Goal: Transaction & Acquisition: Purchase product/service

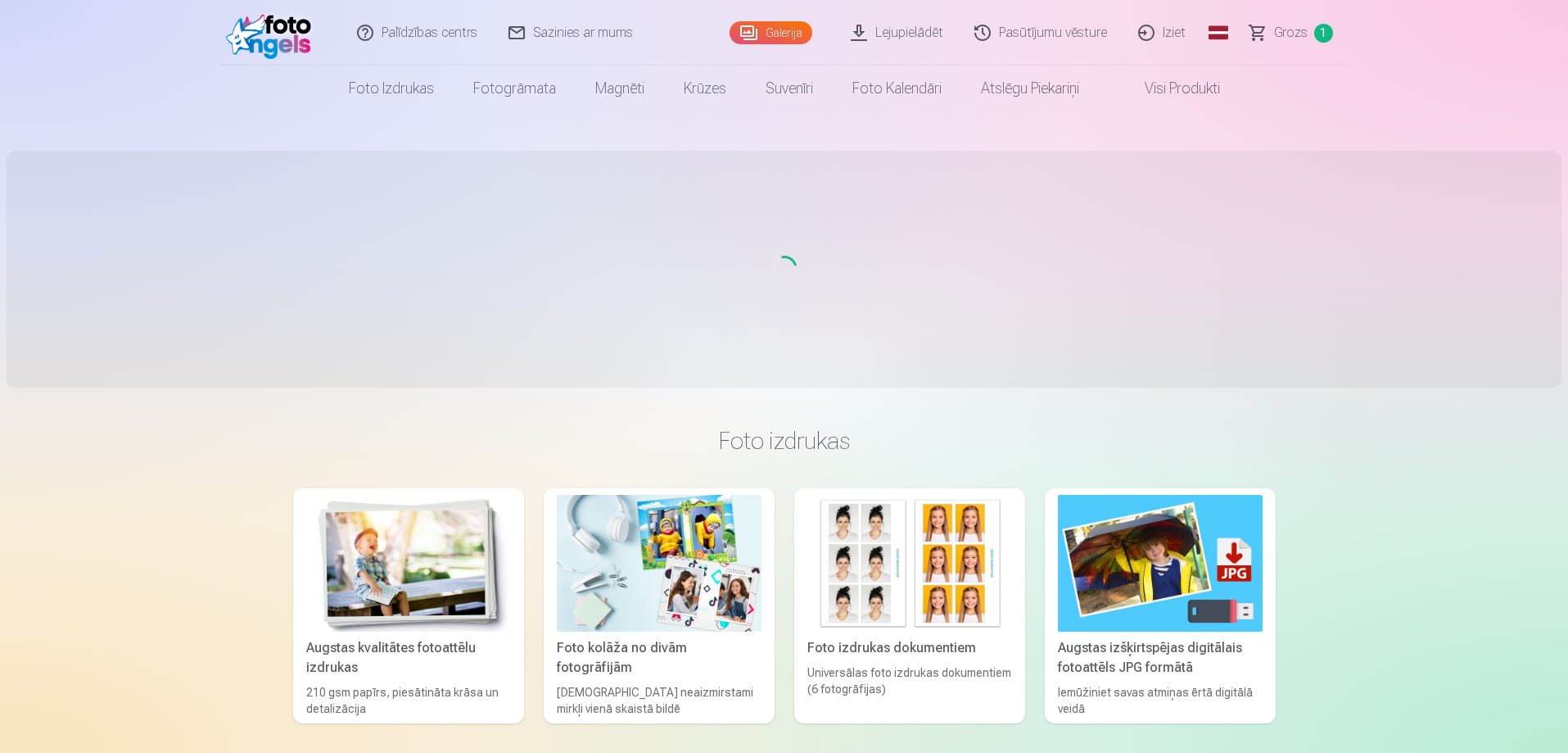
click at [1290, 37] on span "Grozs" at bounding box center [1291, 33] width 34 height 19
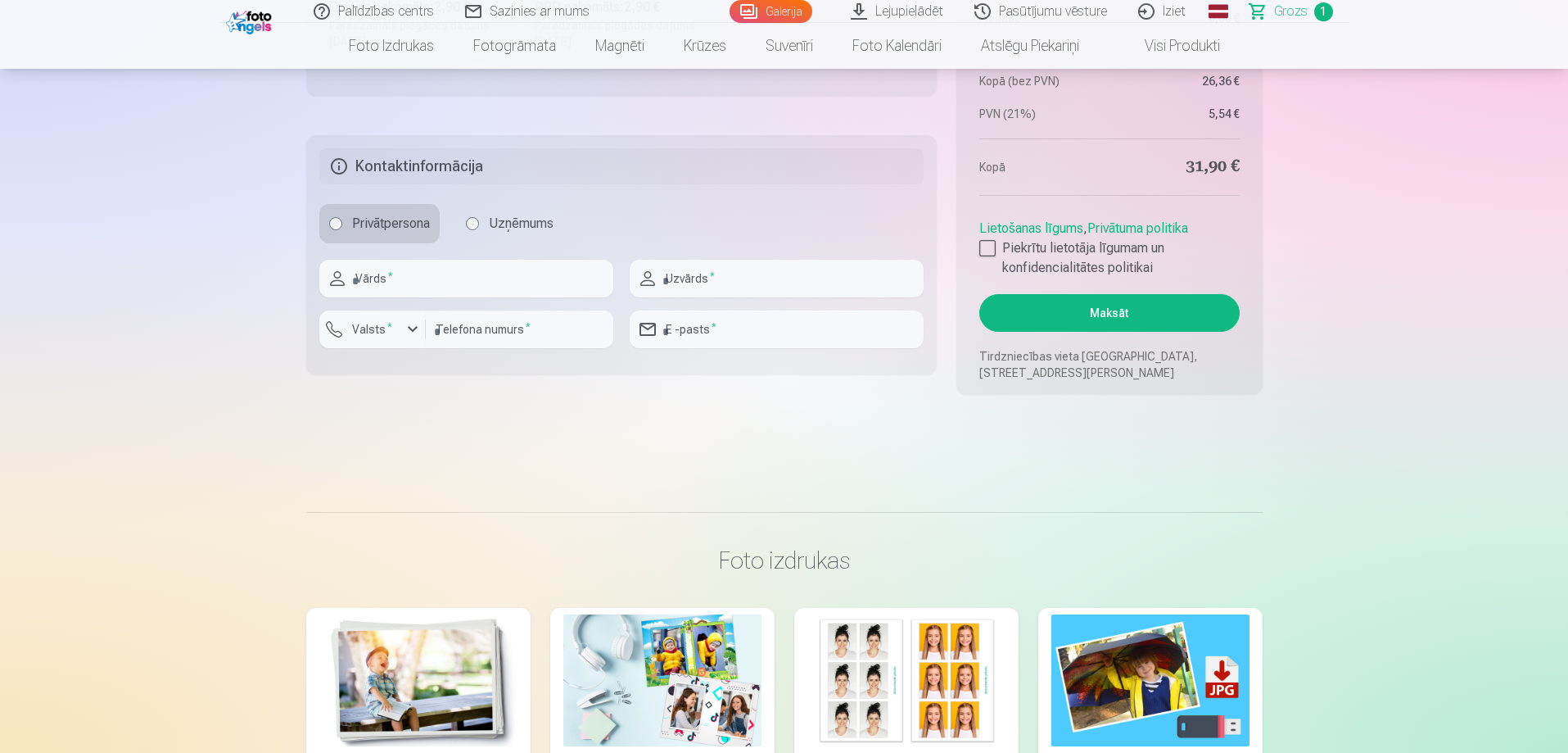
scroll to position [410, 0]
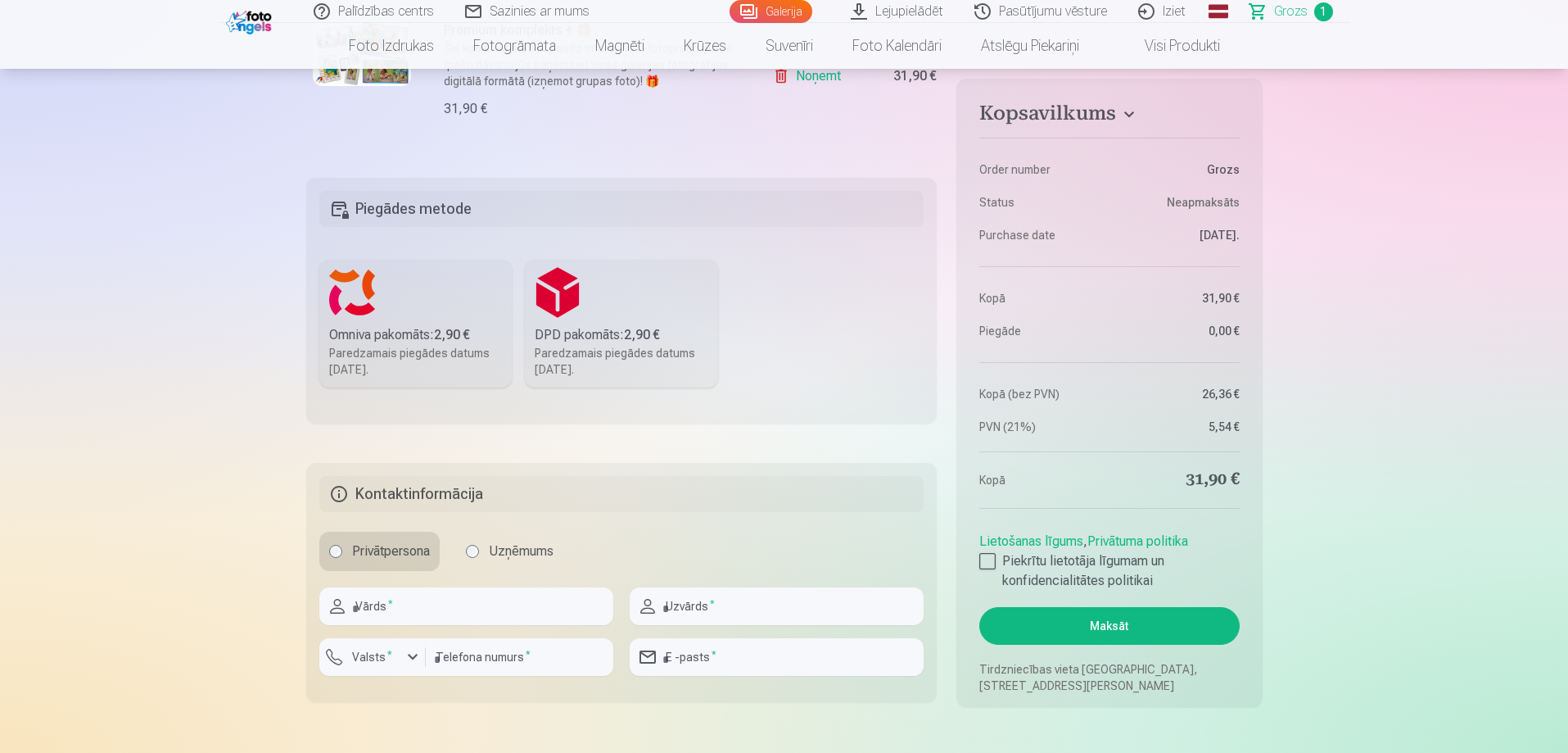
click at [402, 347] on div "Paredzamais piegādes datums 1.11.2025." at bounding box center [415, 361] width 173 height 33
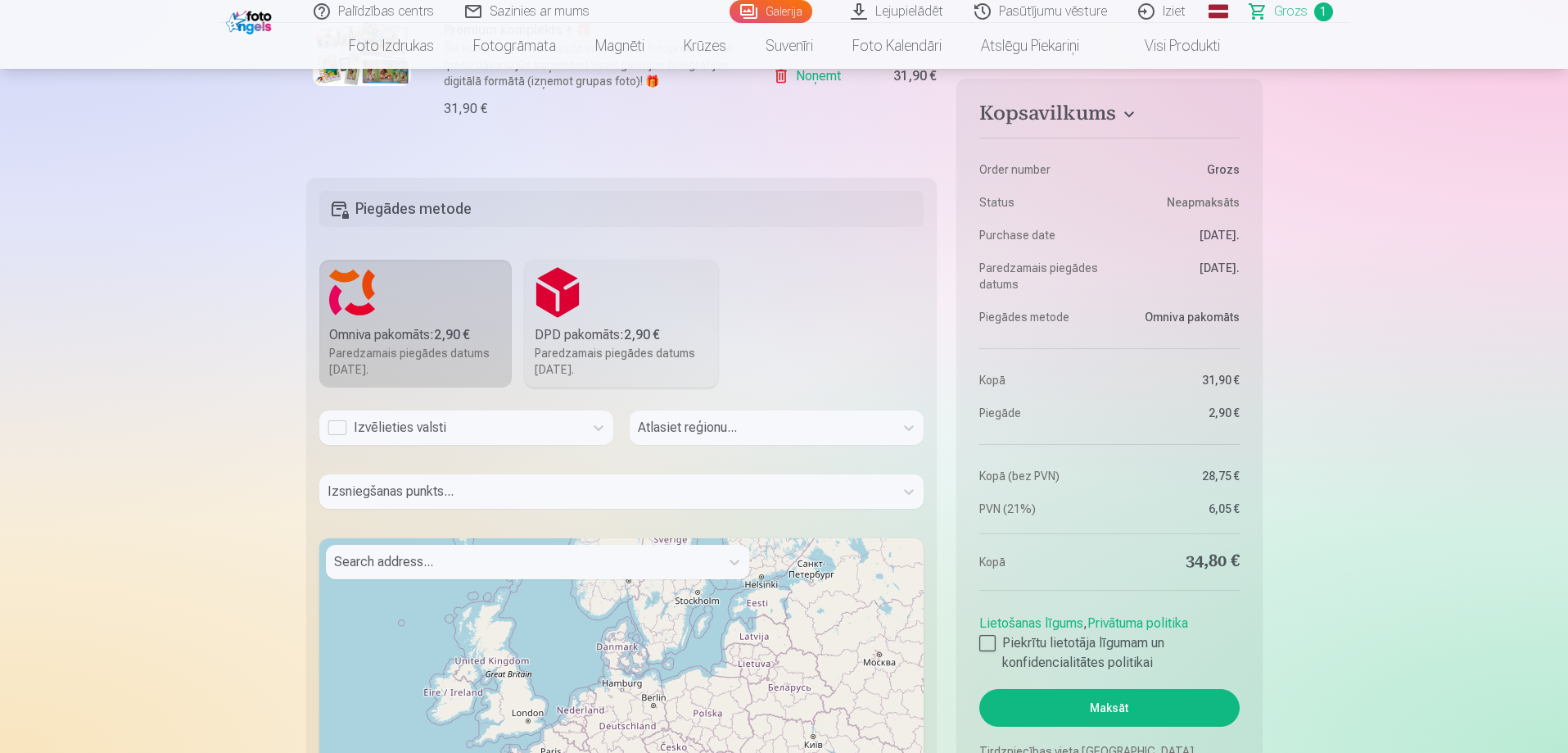
click at [432, 566] on div at bounding box center [523, 562] width 378 height 23
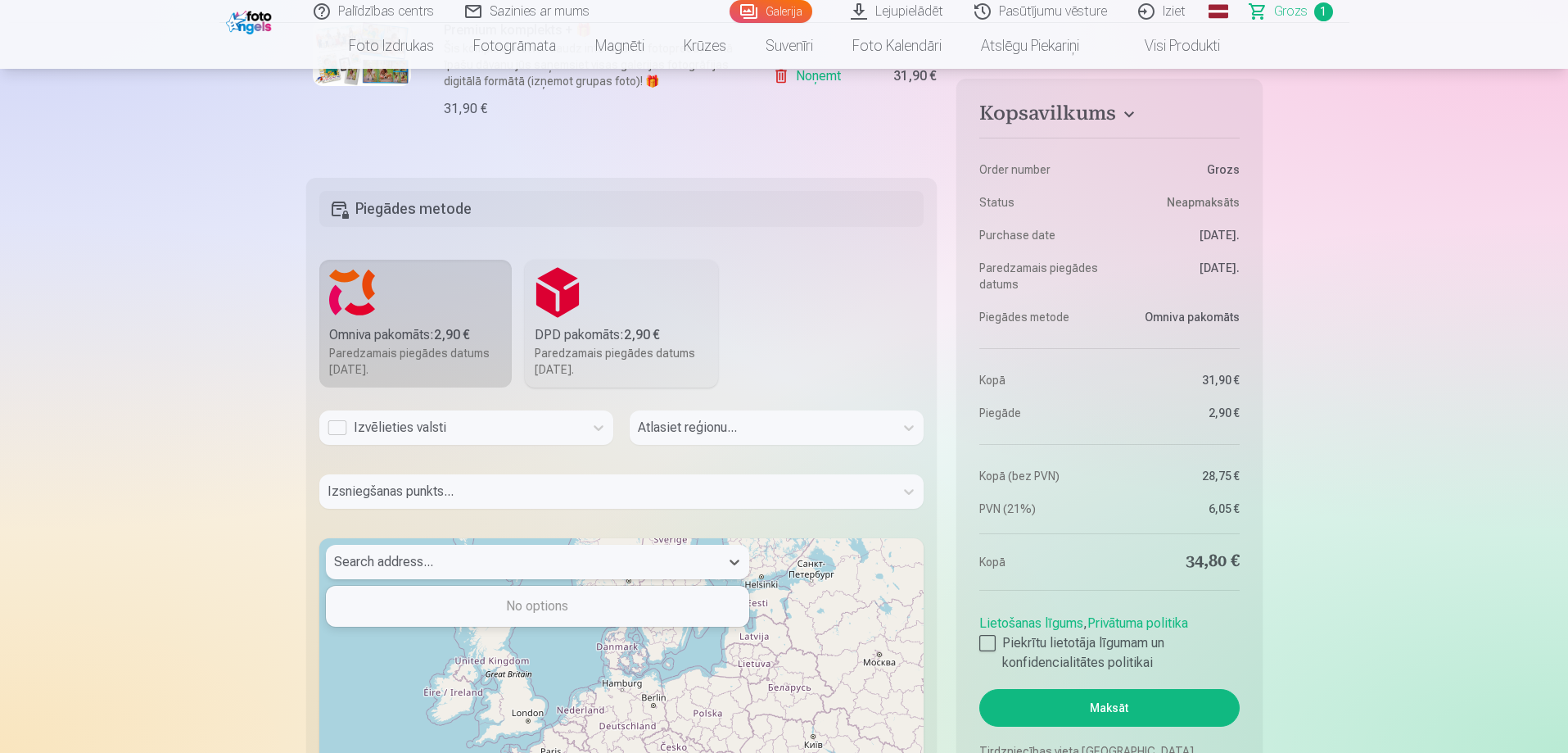
click at [338, 426] on div "Izvēlieties valsti" at bounding box center [451, 427] width 248 height 19
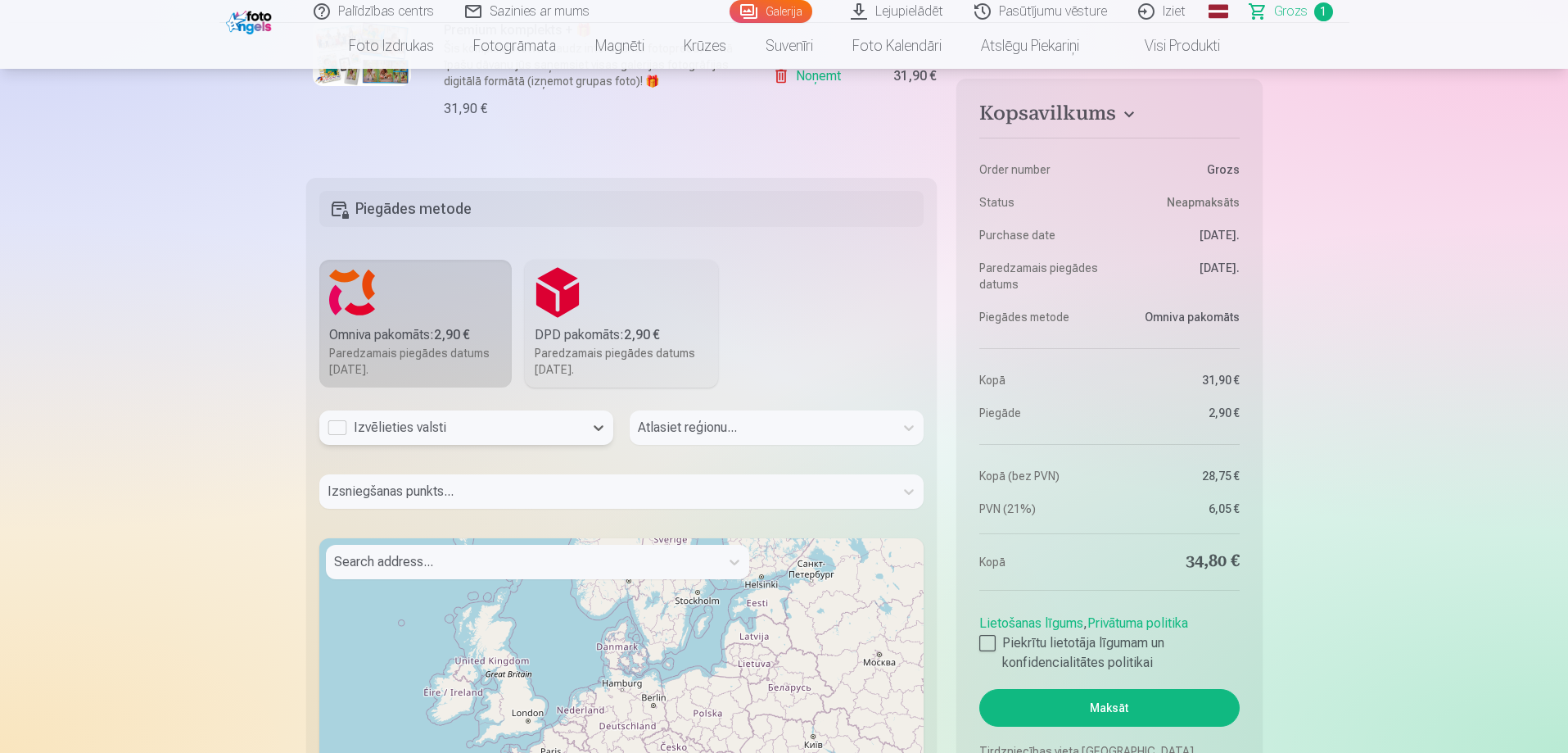
click at [338, 426] on div "Izvēlieties valsti" at bounding box center [451, 427] width 248 height 19
click at [336, 429] on div "Izvēlieties valsti" at bounding box center [451, 427] width 248 height 19
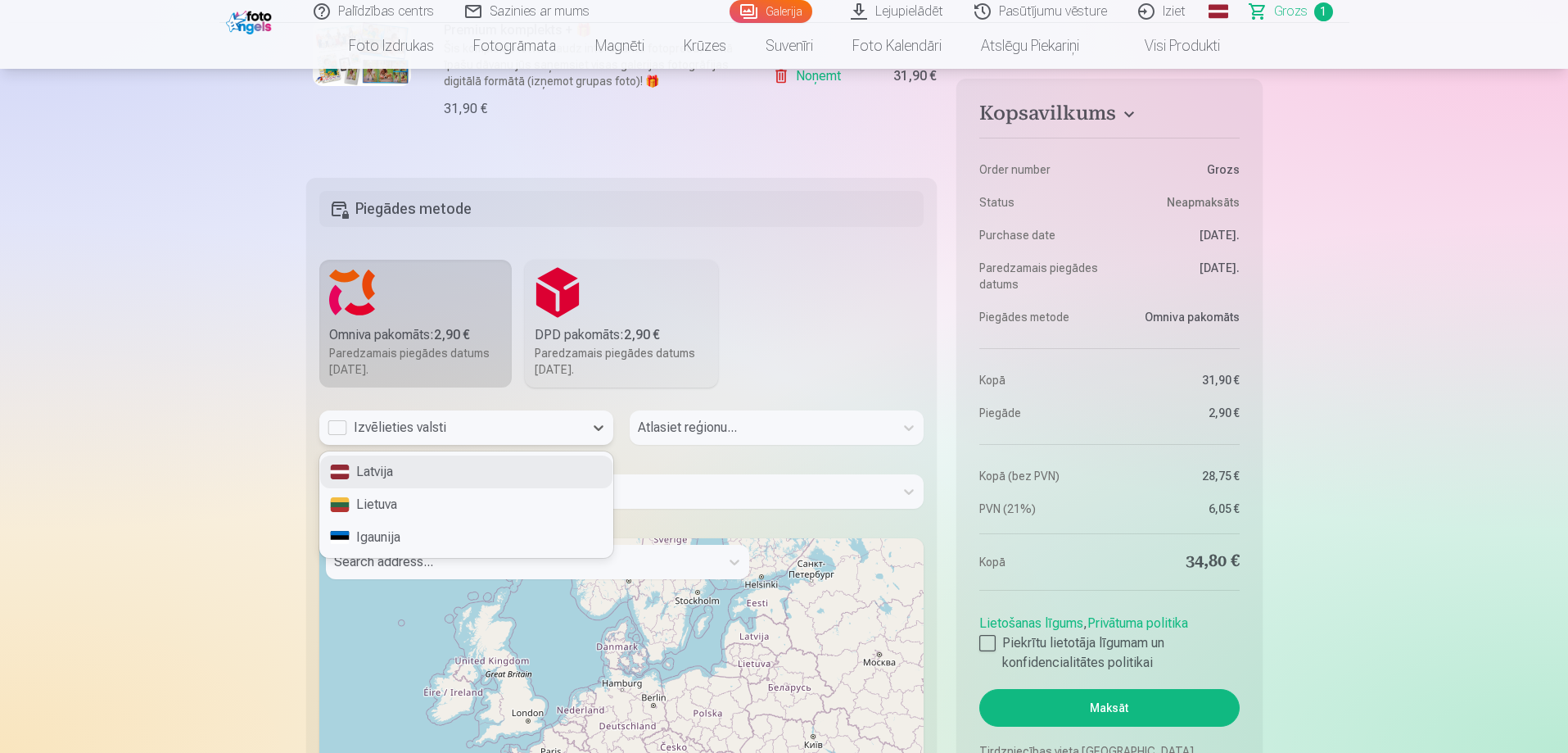
click at [393, 470] on div "Latvija" at bounding box center [467, 472] width 292 height 33
click at [393, 470] on div "3 results available. Use Up and Down to choose options, press Enter to select t…" at bounding box center [622, 679] width 605 height 538
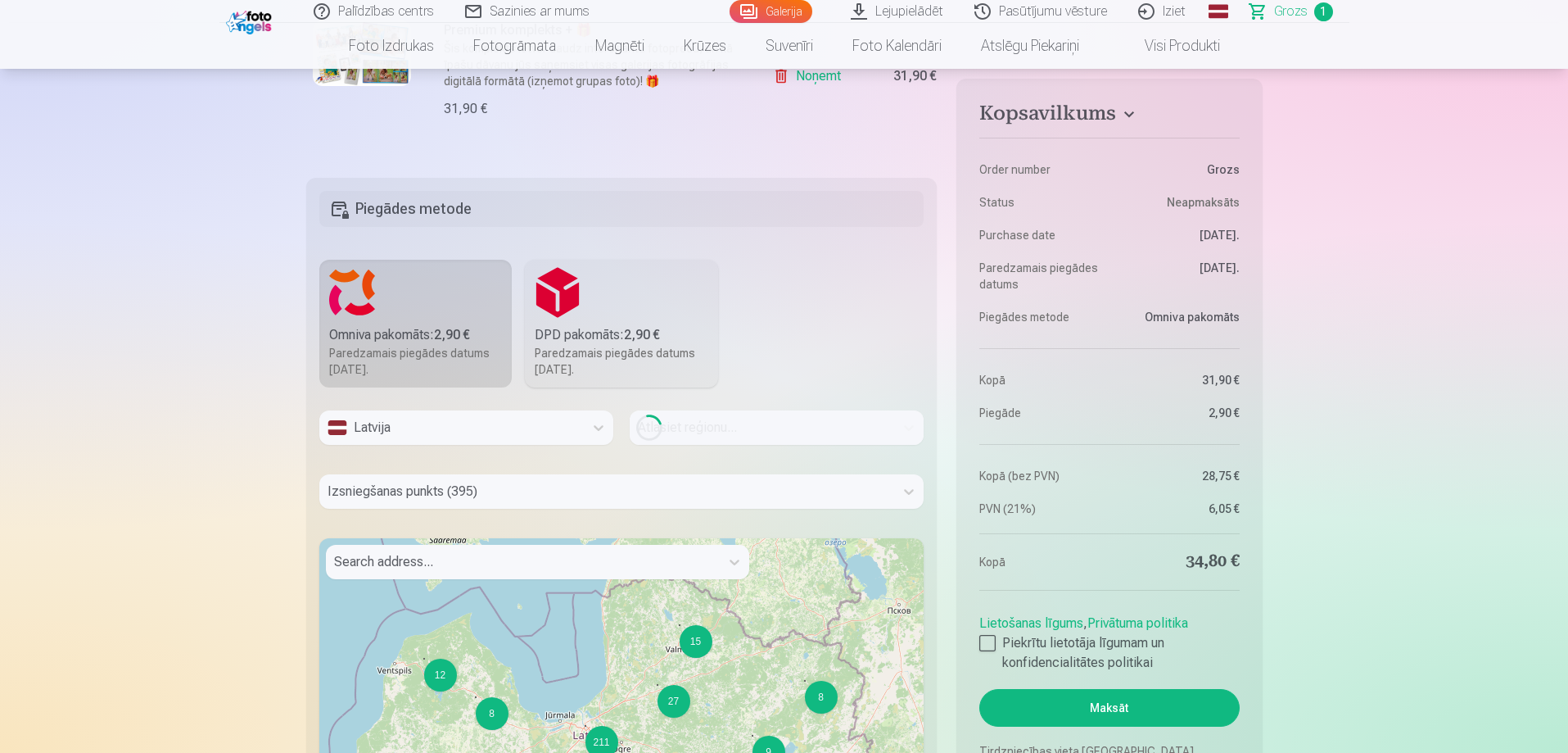
click at [400, 568] on div at bounding box center [523, 562] width 378 height 23
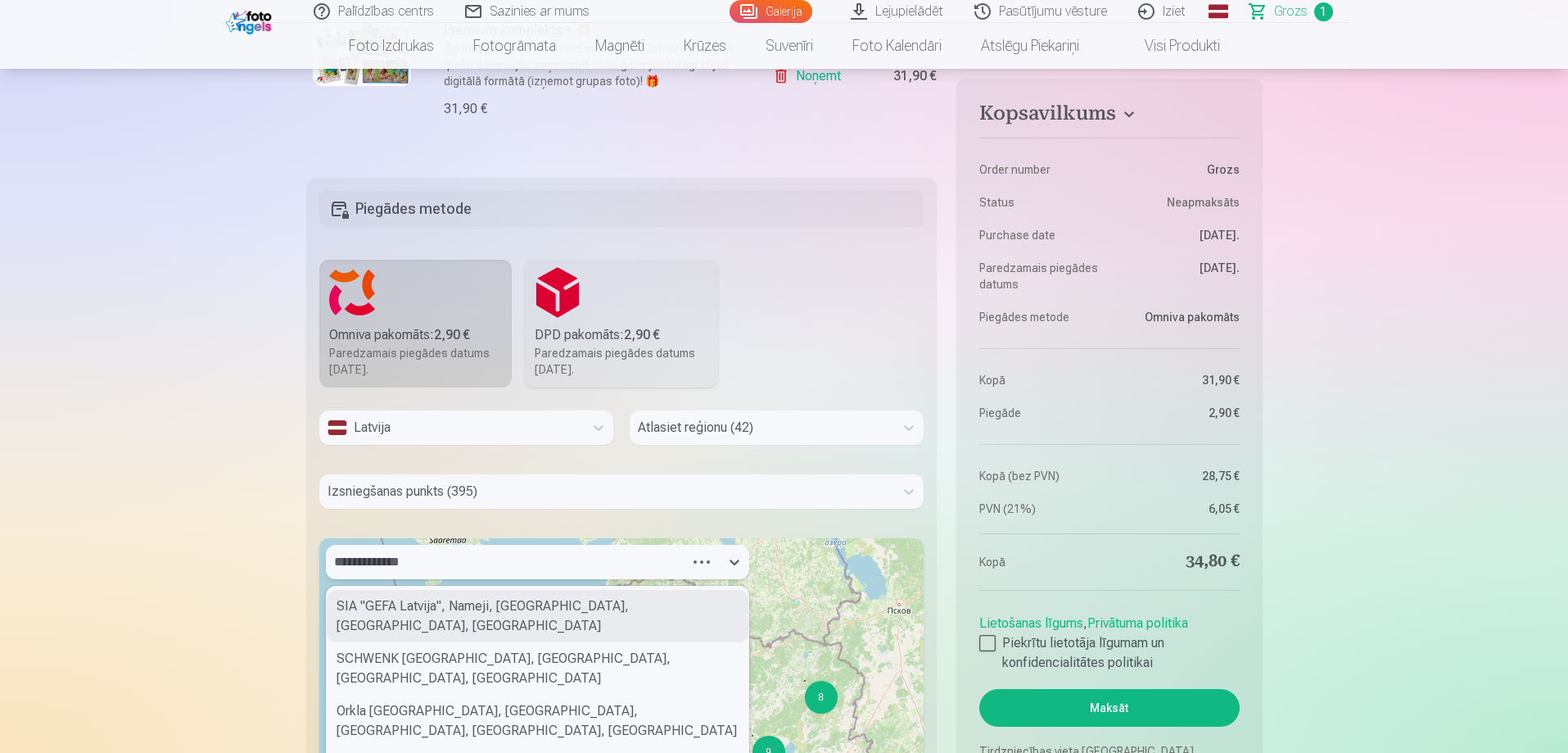
type input "**********"
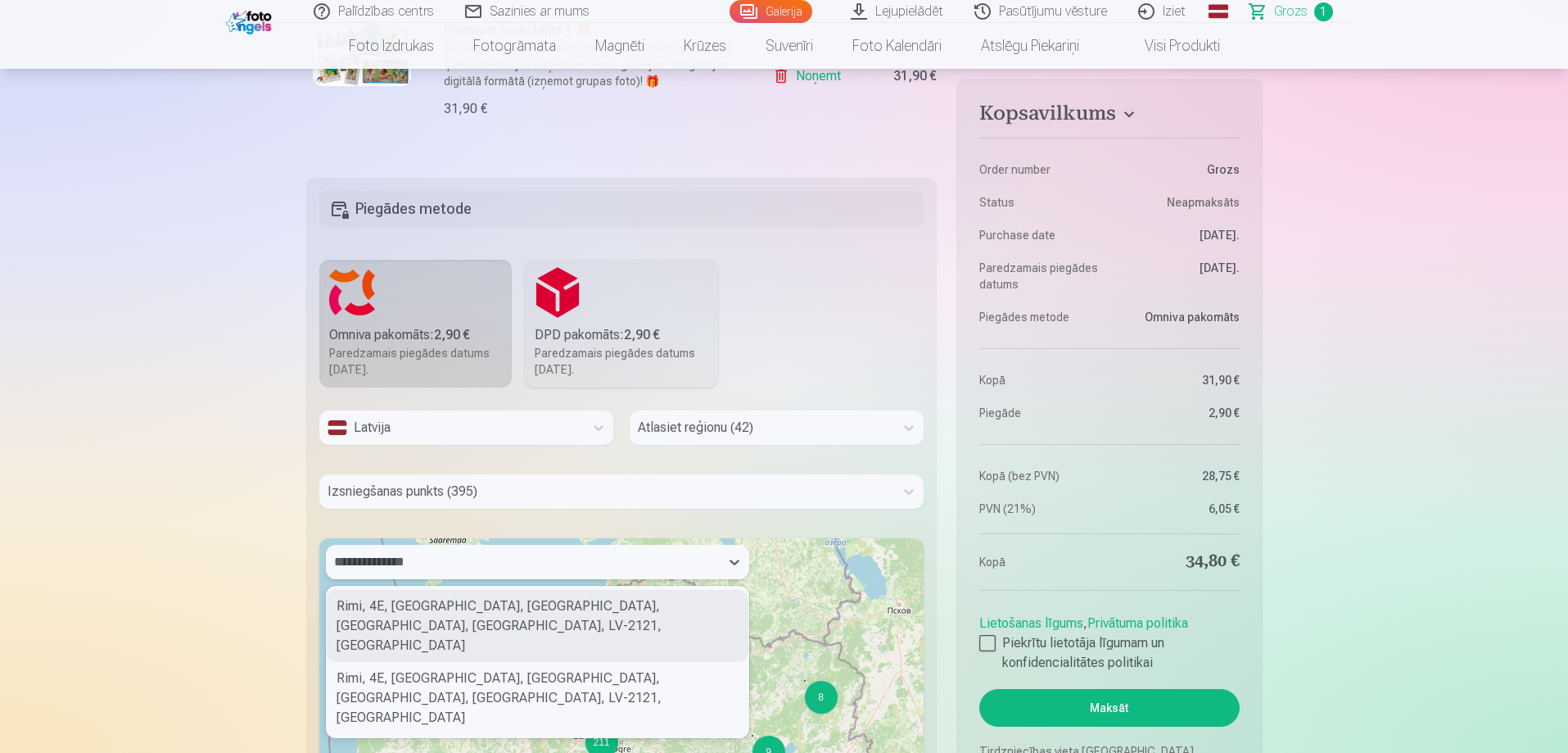
click at [443, 621] on div "Rimi, 4E, Skolas iela, Ķesterciems, Salaspils, Salaspils novads, LV-2121, Latvia" at bounding box center [537, 626] width 421 height 72
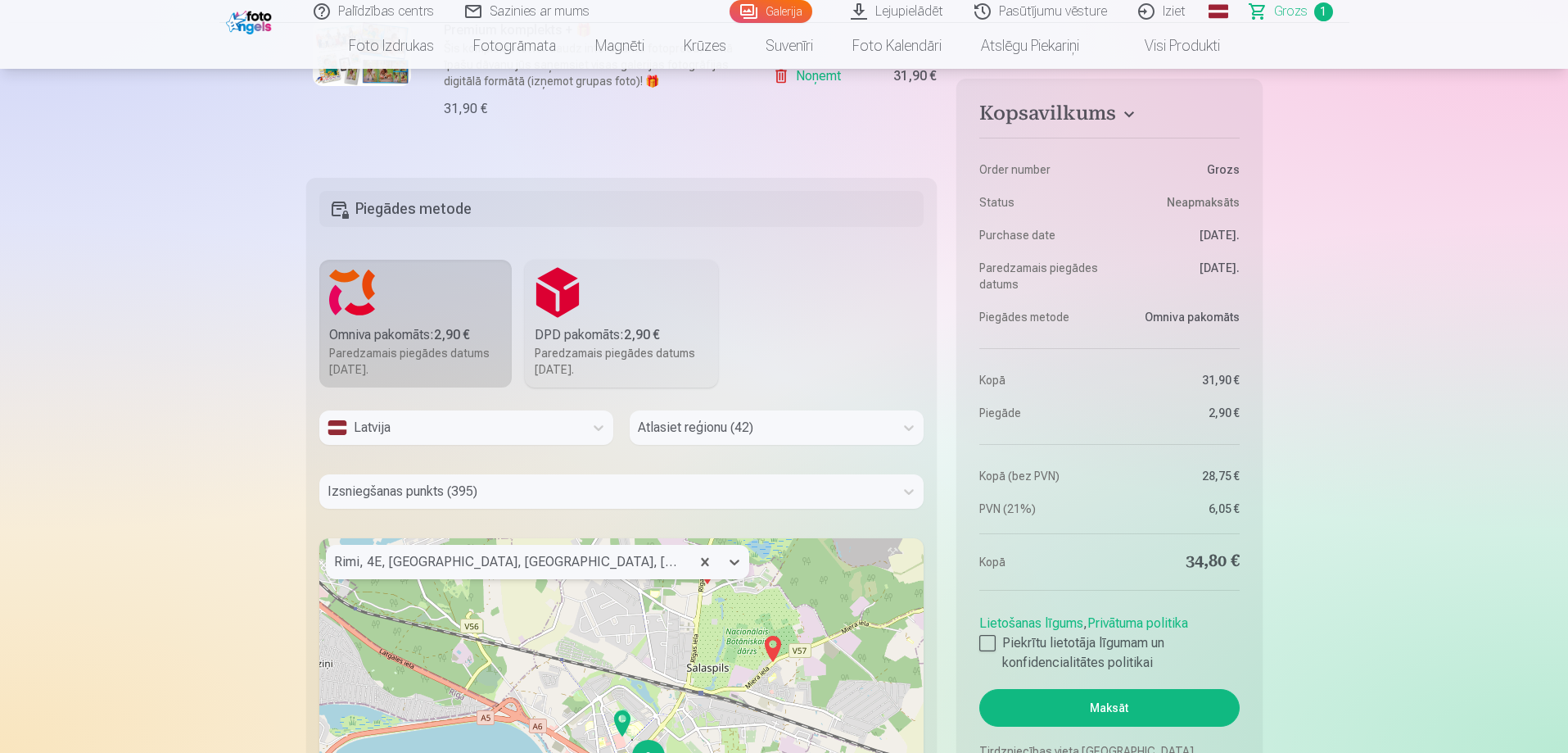
scroll to position [574, 0]
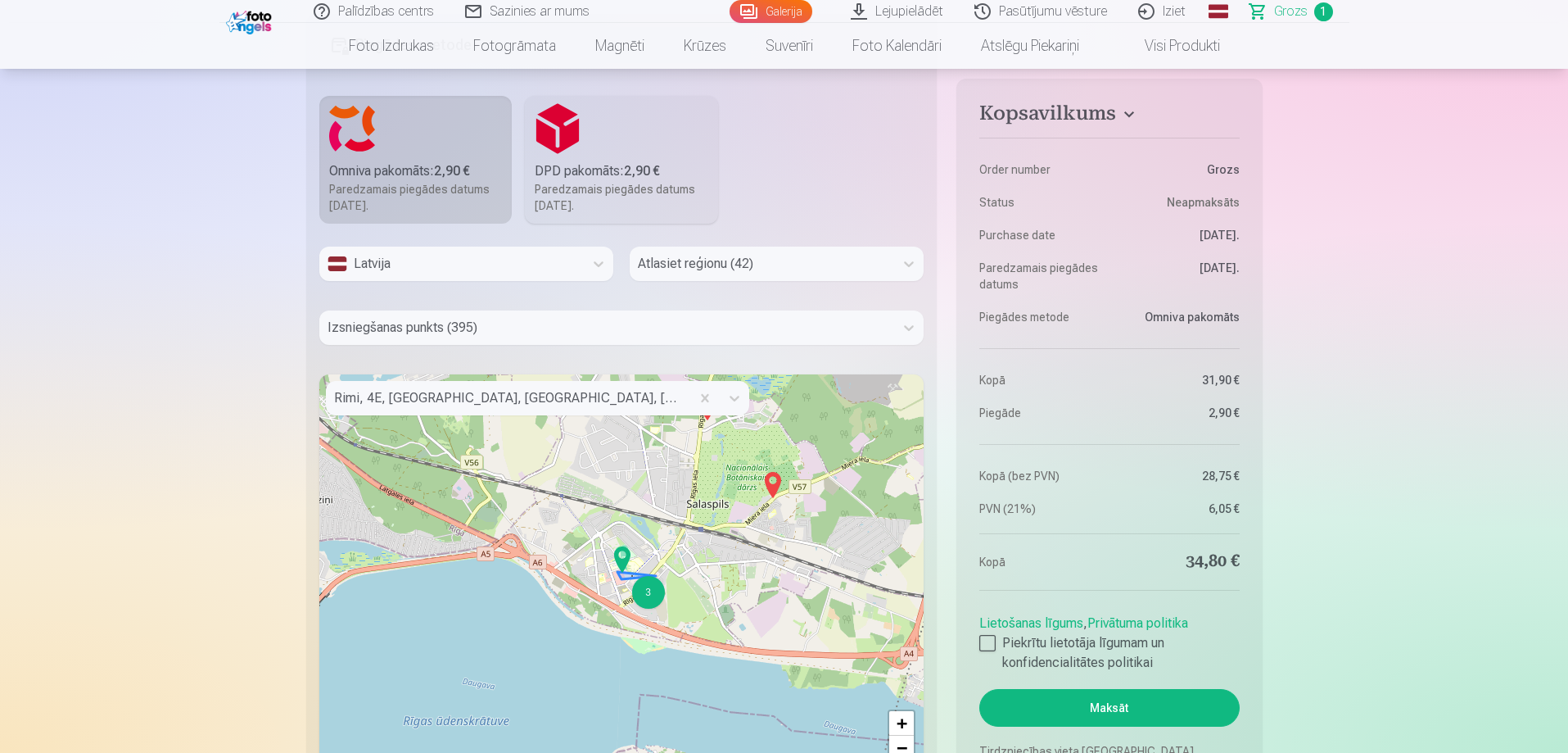
click at [646, 595] on div "3" at bounding box center [649, 592] width 33 height 33
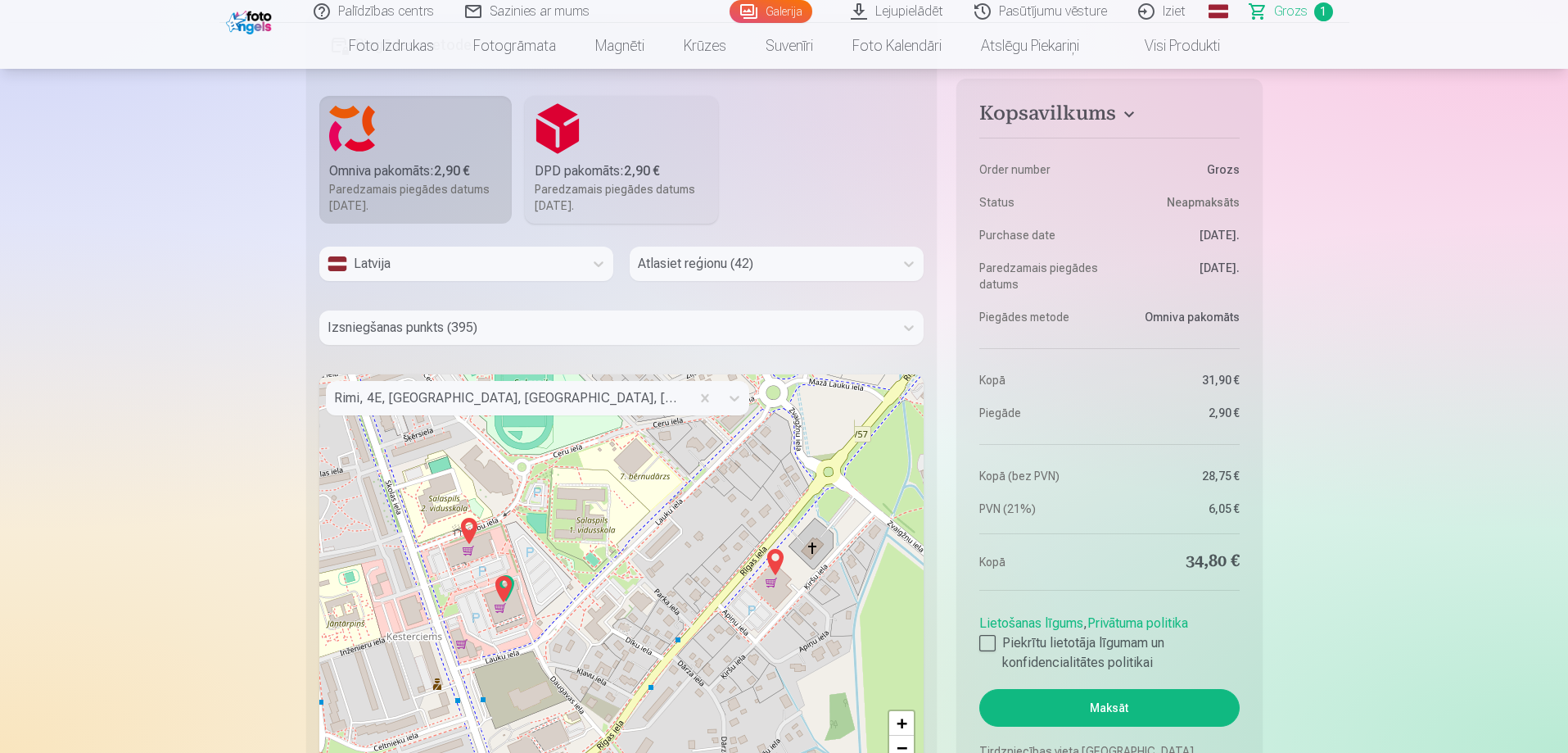
click at [503, 586] on img at bounding box center [503, 589] width 26 height 40
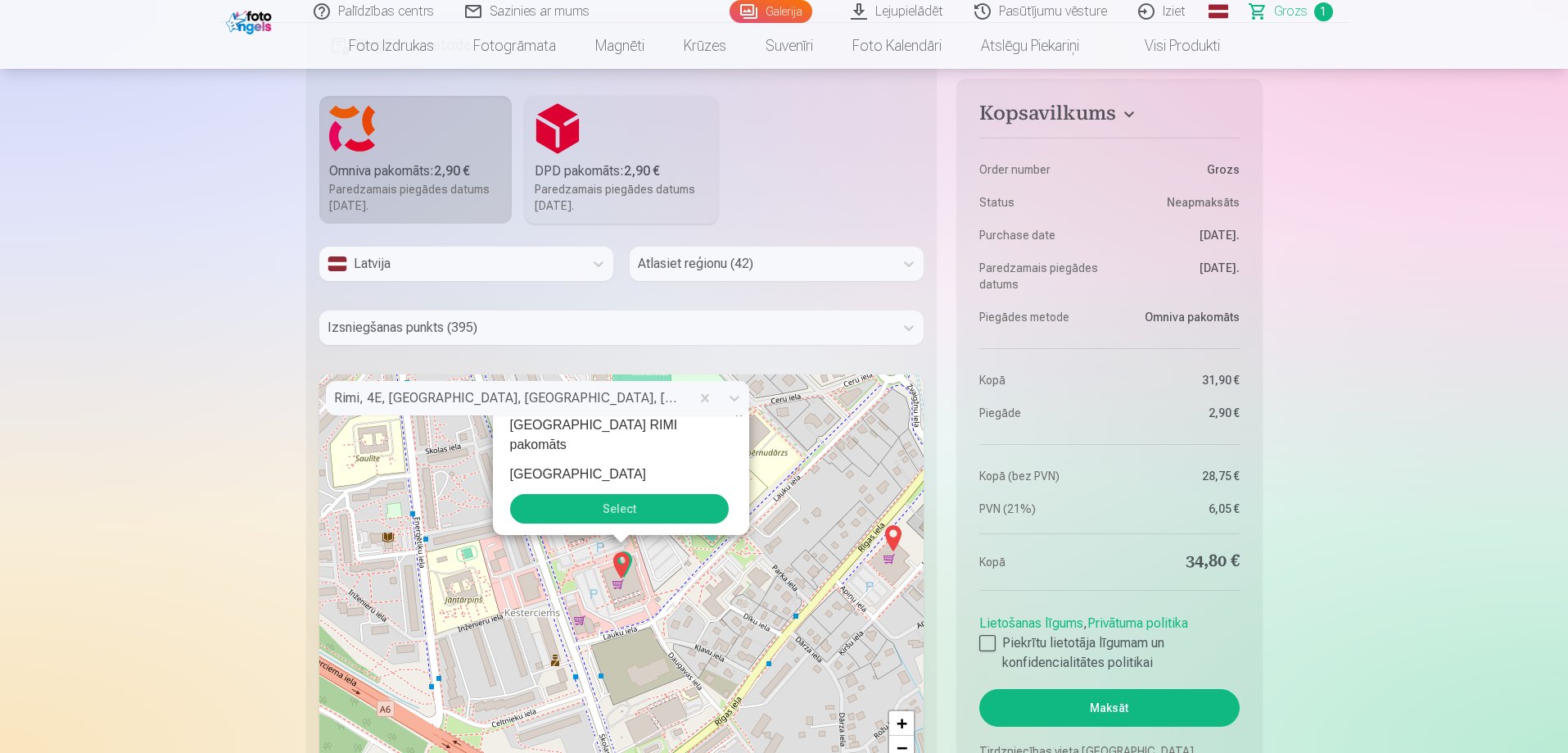
click at [698, 507] on button "Select" at bounding box center [620, 509] width 219 height 29
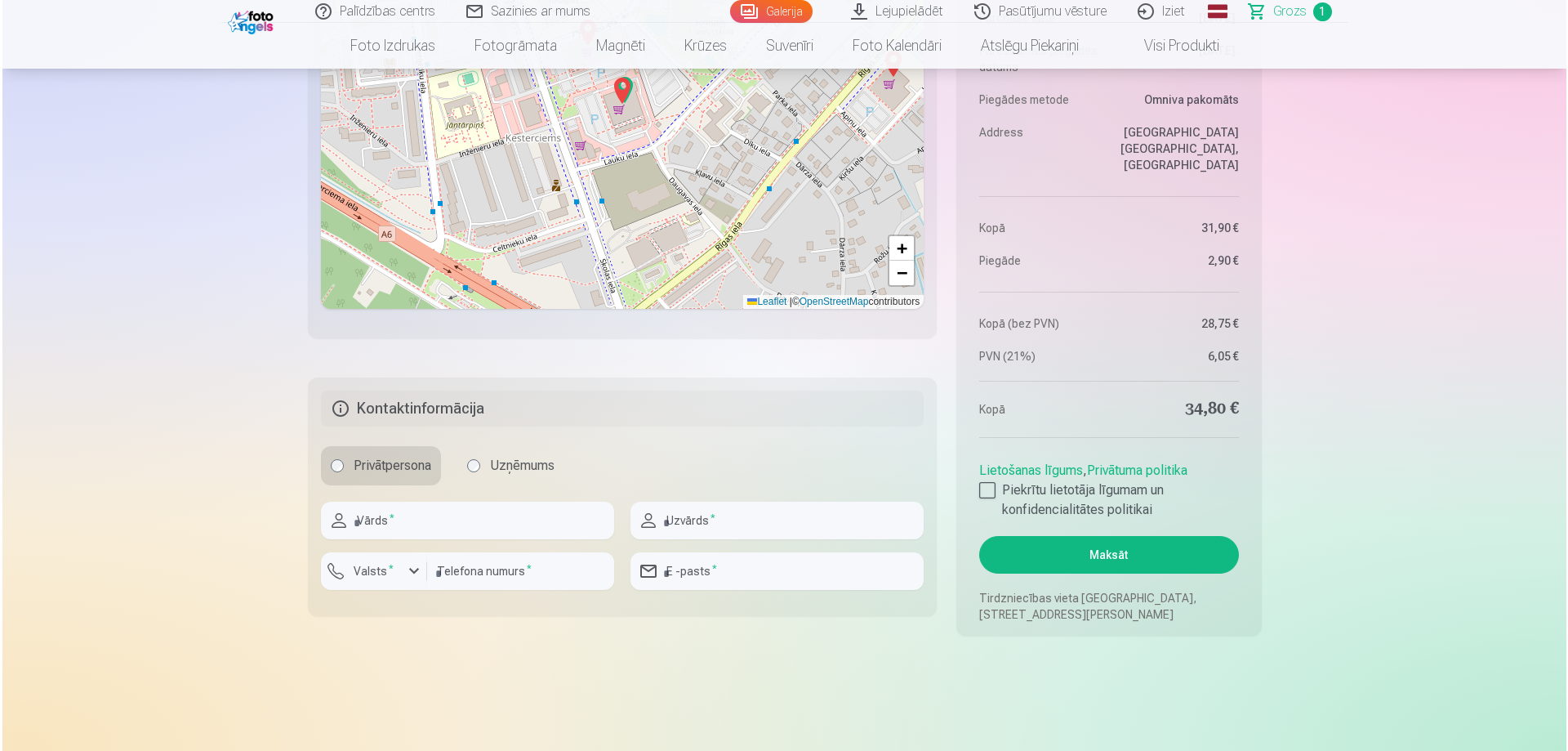
scroll to position [1226, 0]
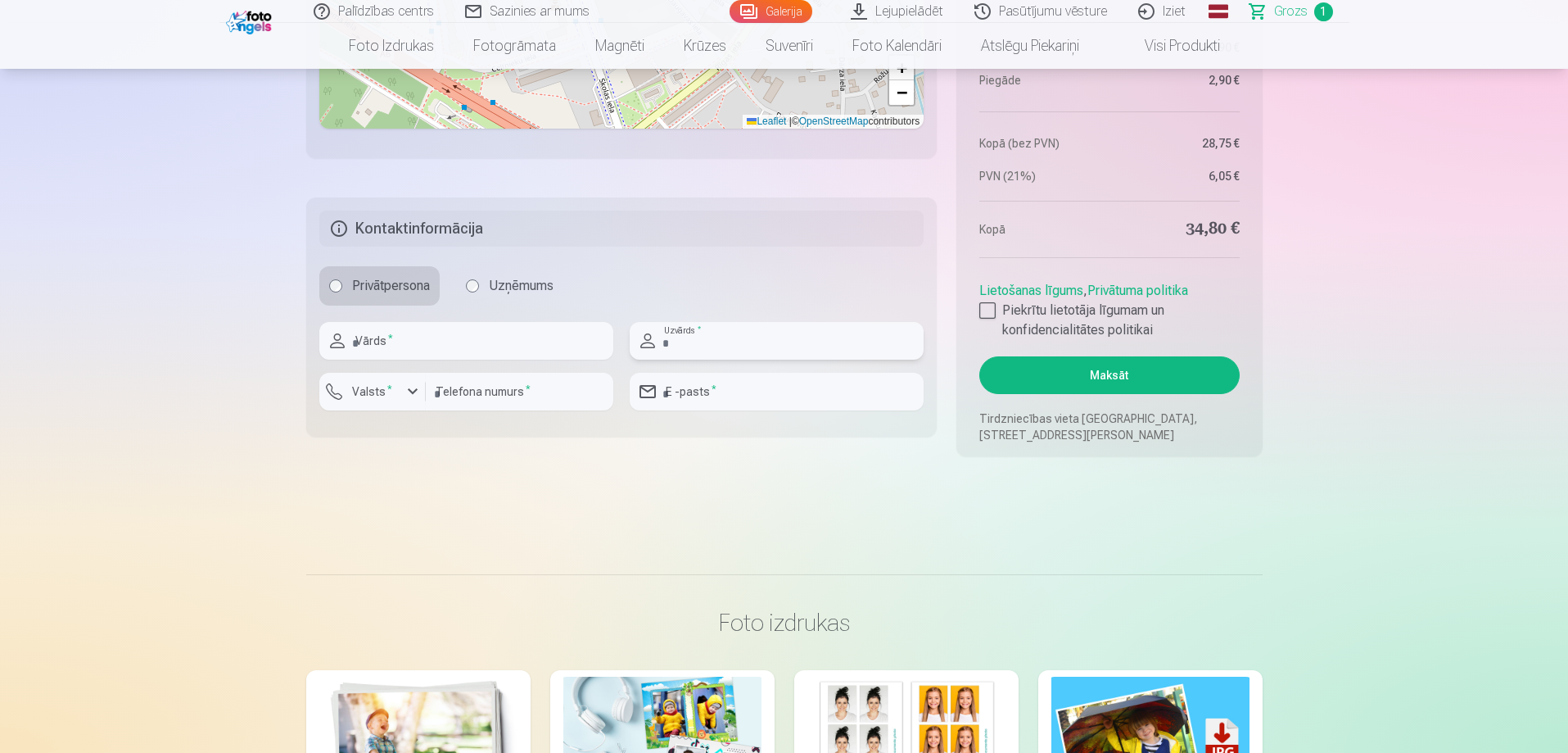
click at [708, 339] on input "text" at bounding box center [777, 340] width 294 height 38
click at [530, 346] on input "text" at bounding box center [467, 340] width 294 height 38
type input "*****"
type input "*******"
click at [524, 395] on input "********" at bounding box center [520, 392] width 188 height 38
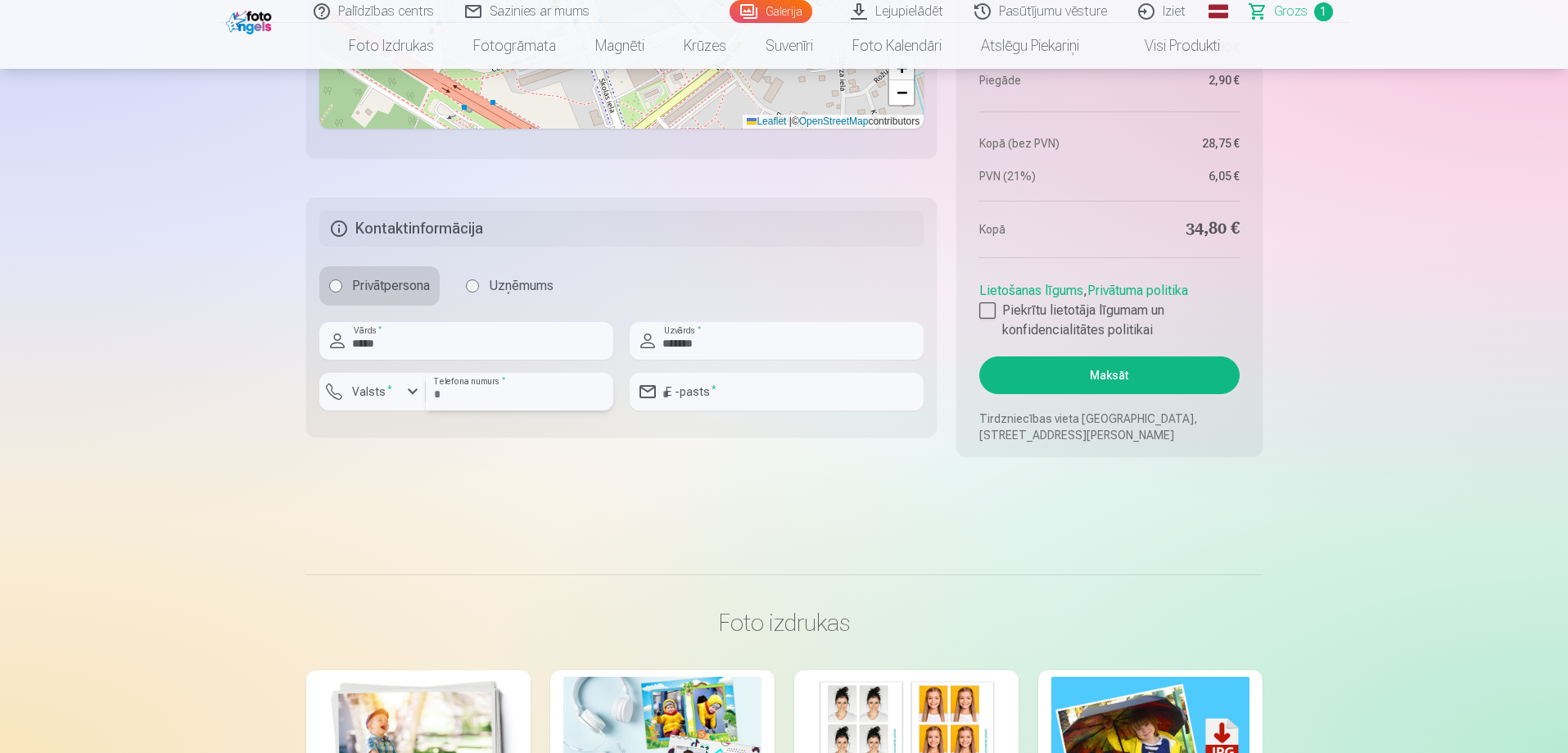
click at [524, 395] on input "********" at bounding box center [520, 392] width 188 height 38
type input "********"
click at [359, 382] on button "Valsts *" at bounding box center [373, 392] width 107 height 38
click at [374, 428] on div "+371" at bounding box center [382, 430] width 33 height 19
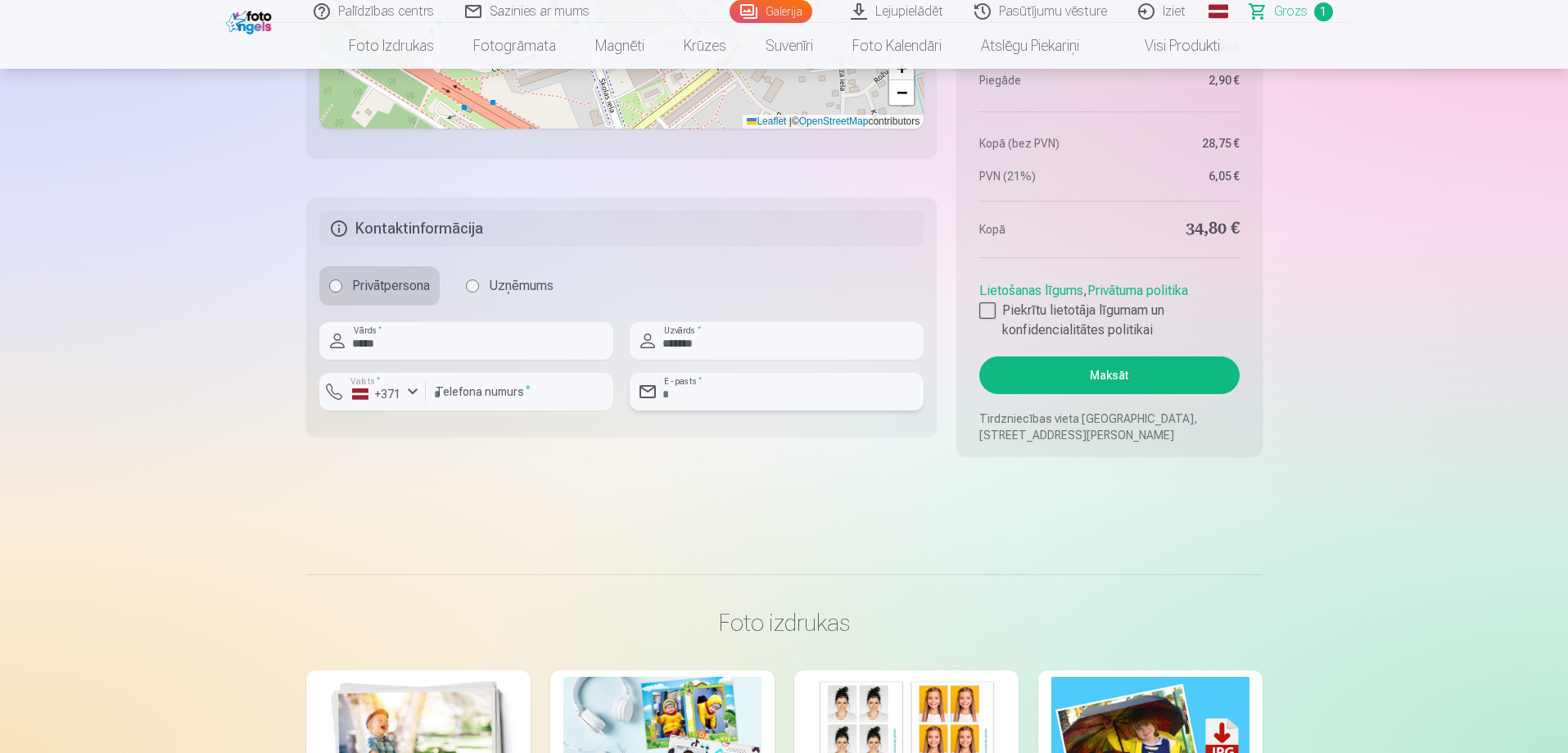
click at [777, 398] on input "email" at bounding box center [777, 392] width 294 height 38
type input "**********"
click at [991, 310] on div at bounding box center [987, 310] width 16 height 16
click at [1149, 372] on button "Maksāt" at bounding box center [1109, 375] width 260 height 38
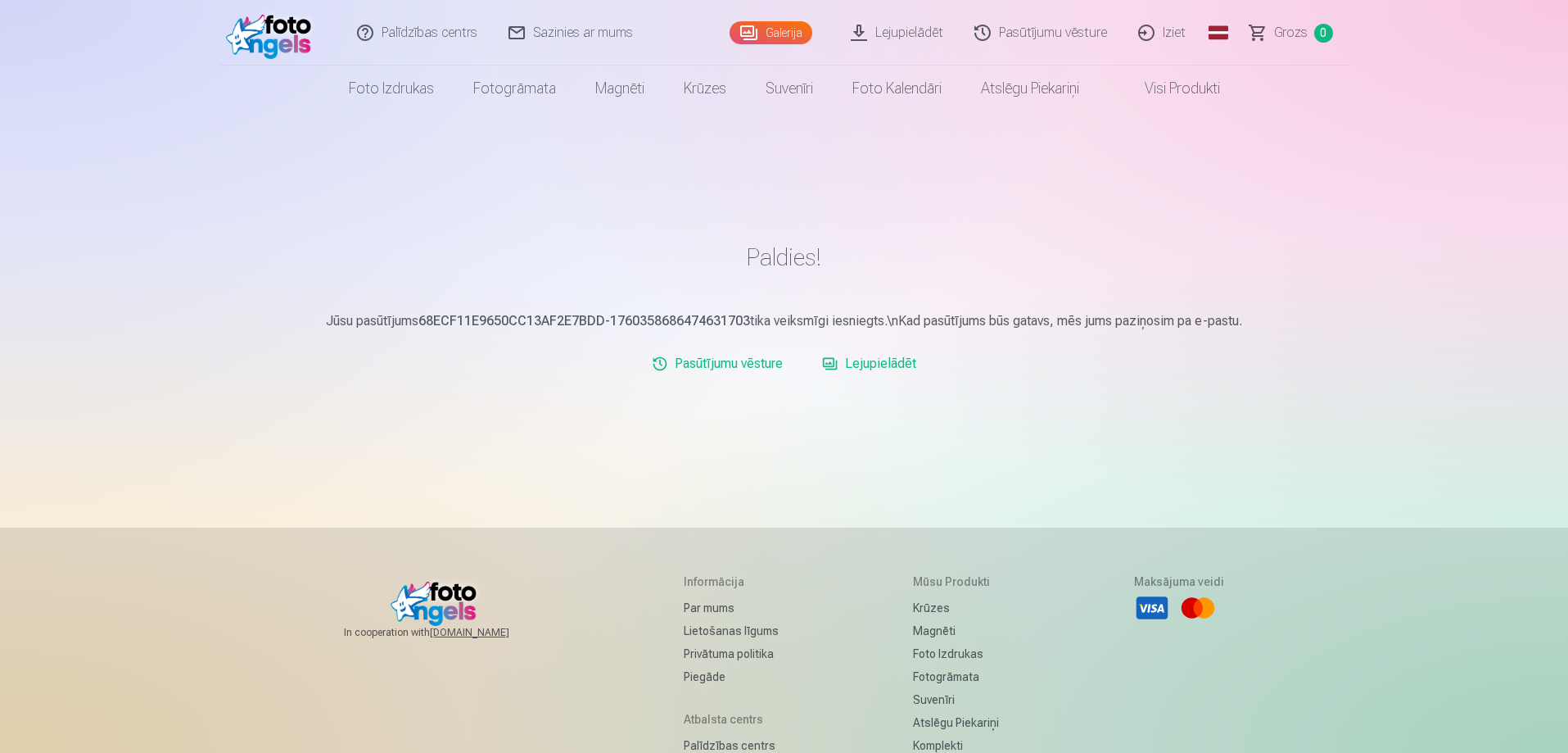
click at [882, 366] on link "Lejupielādēt" at bounding box center [869, 363] width 108 height 33
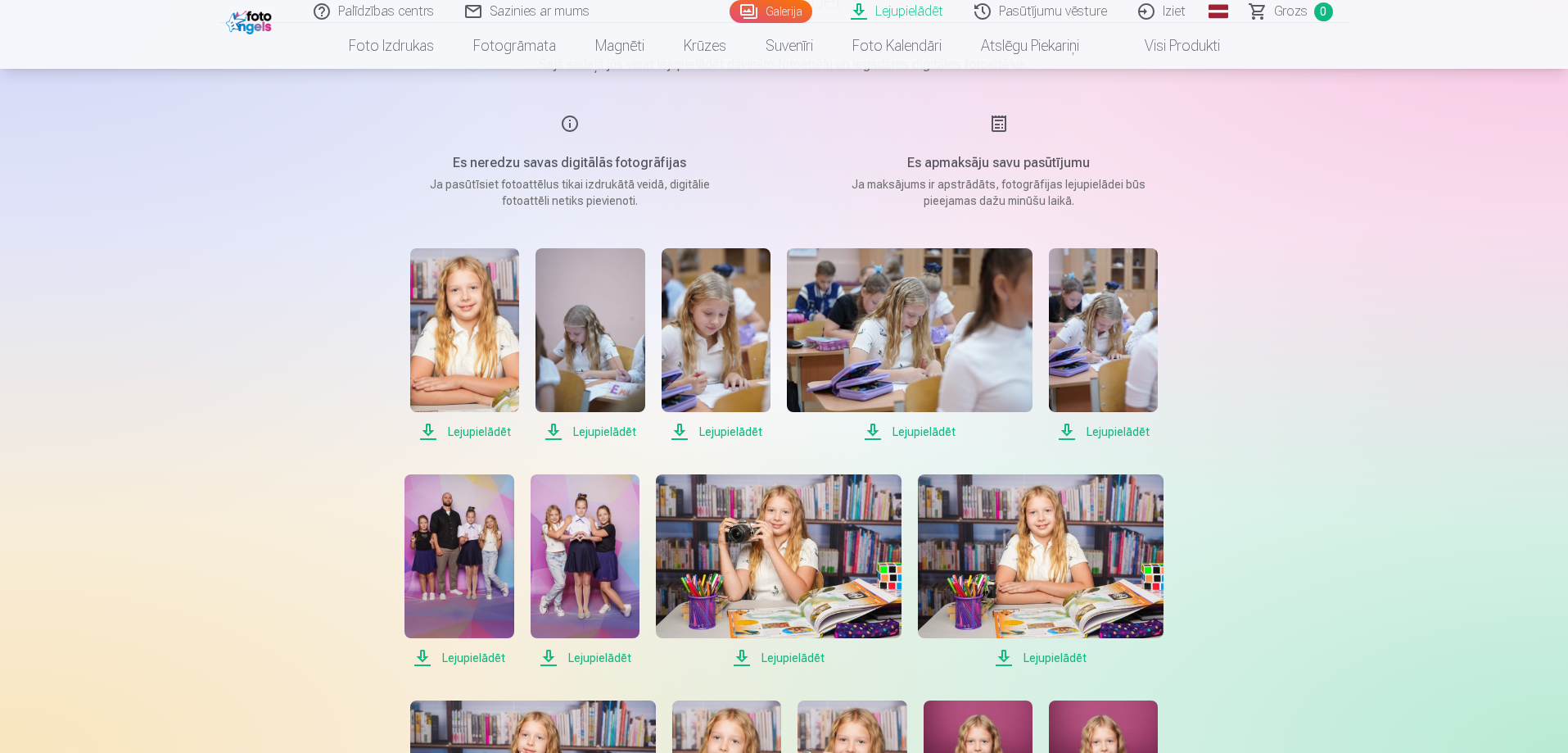
scroll to position [246, 0]
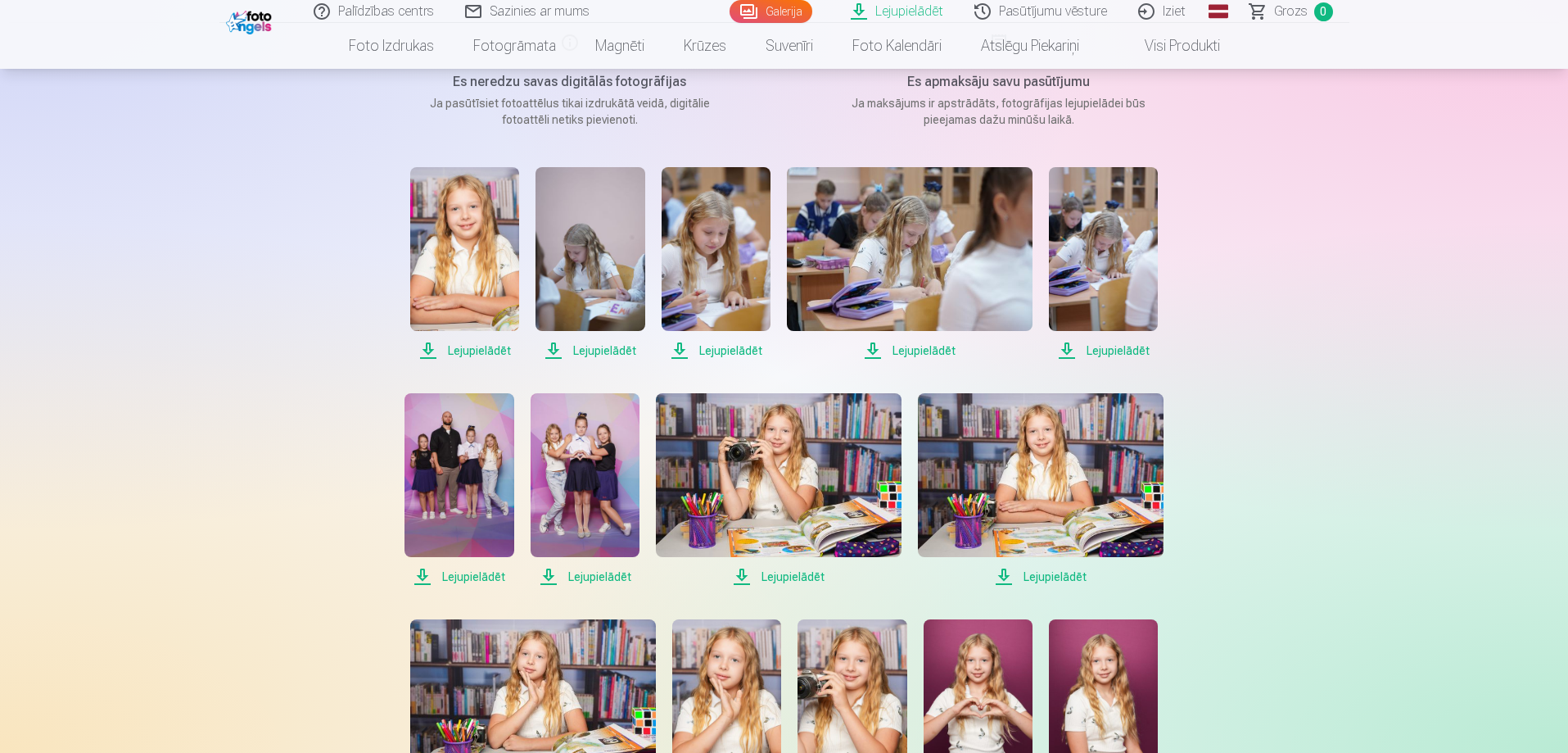
click at [801, 572] on span "Lejupielādēt" at bounding box center [779, 577] width 246 height 19
click at [470, 577] on span "Lejupielādēt" at bounding box center [459, 577] width 108 height 19
click at [595, 572] on span "Lejupielādēt" at bounding box center [585, 577] width 108 height 19
click at [932, 352] on span "Lejupielādēt" at bounding box center [910, 351] width 246 height 19
click at [757, 349] on span "Lejupielādēt" at bounding box center [716, 351] width 108 height 19
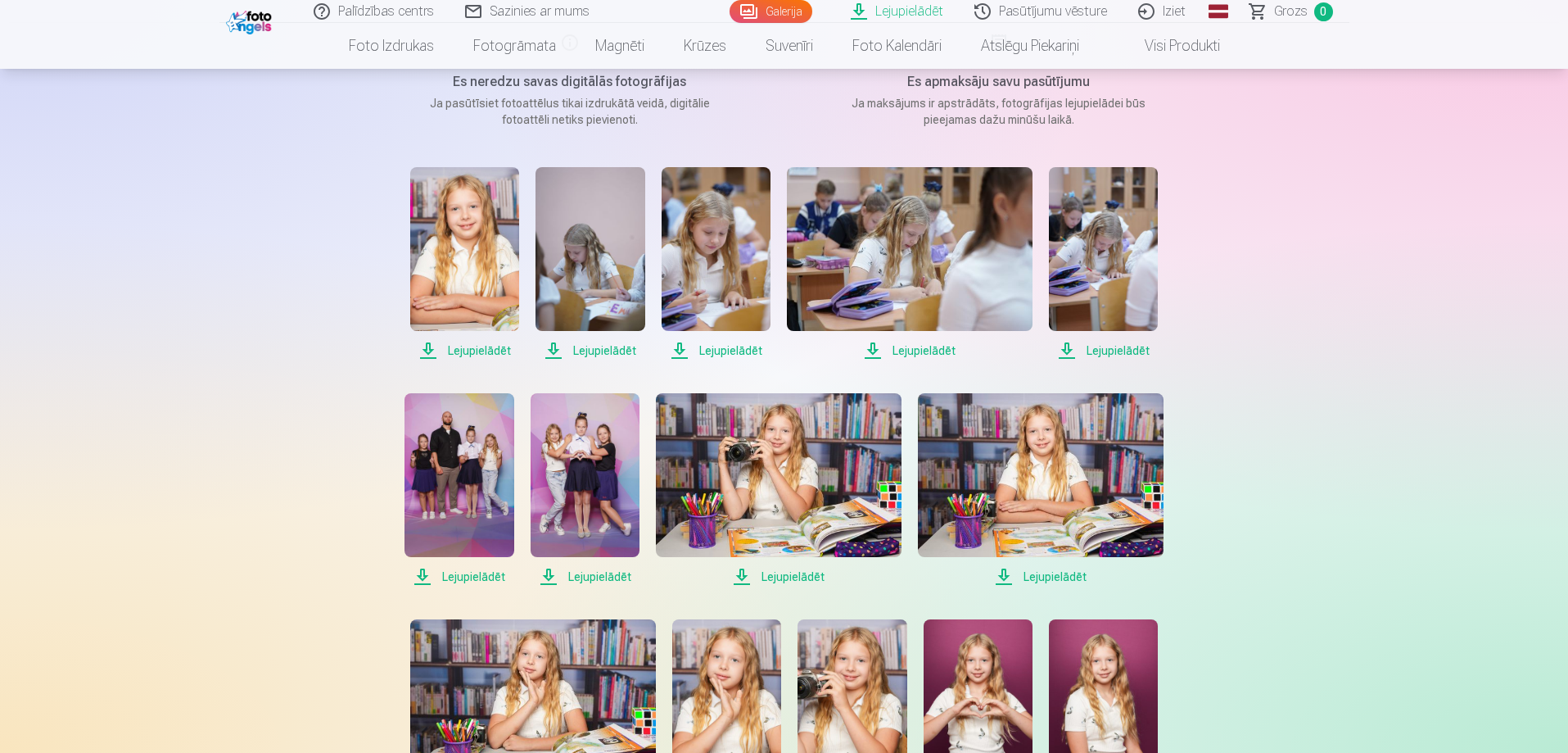
scroll to position [410, 0]
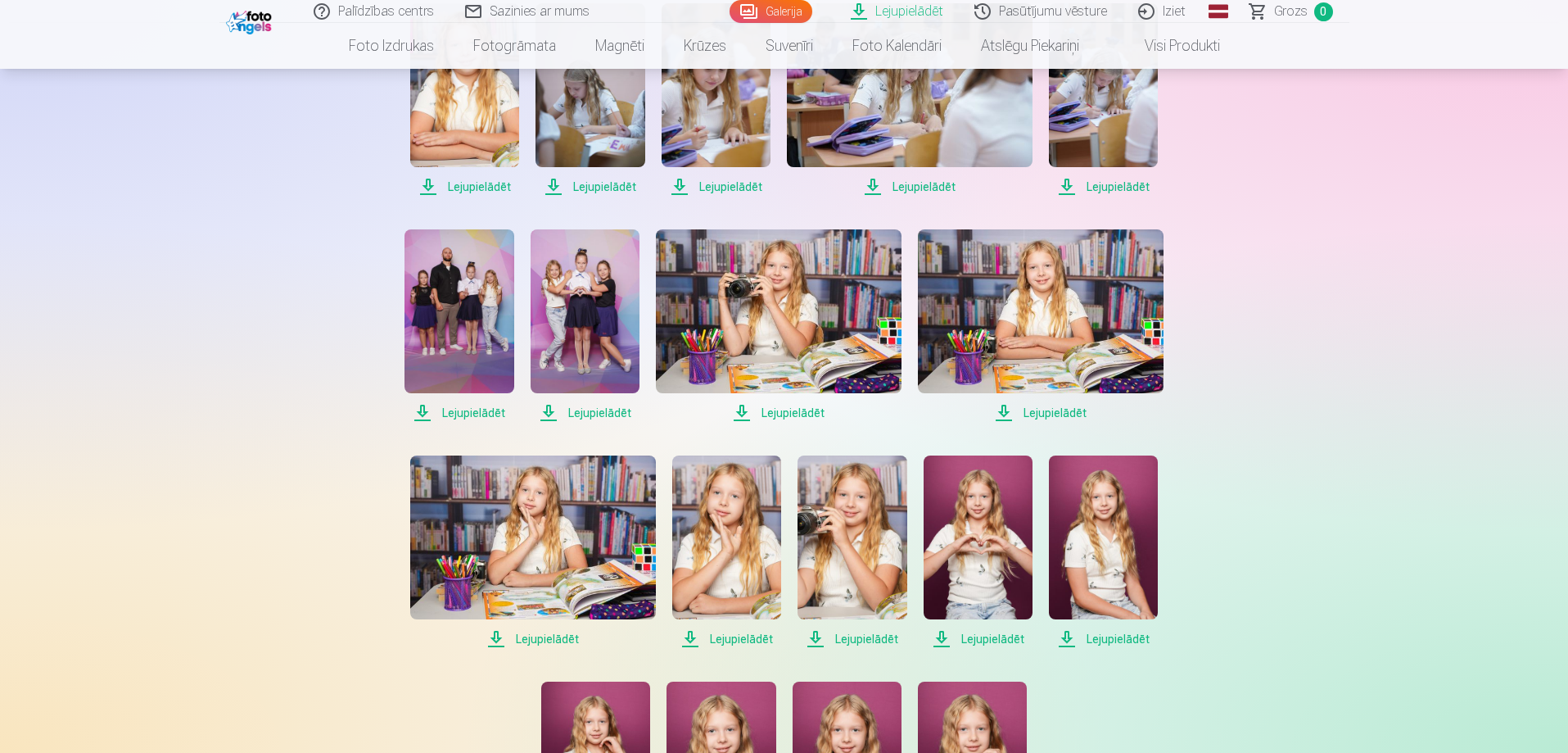
click at [1003, 643] on span "Lejupielādēt" at bounding box center [978, 639] width 108 height 19
click at [1119, 637] on span "Lejupielādēt" at bounding box center [1103, 639] width 108 height 19
click at [561, 639] on span "Lejupielādēt" at bounding box center [534, 639] width 246 height 19
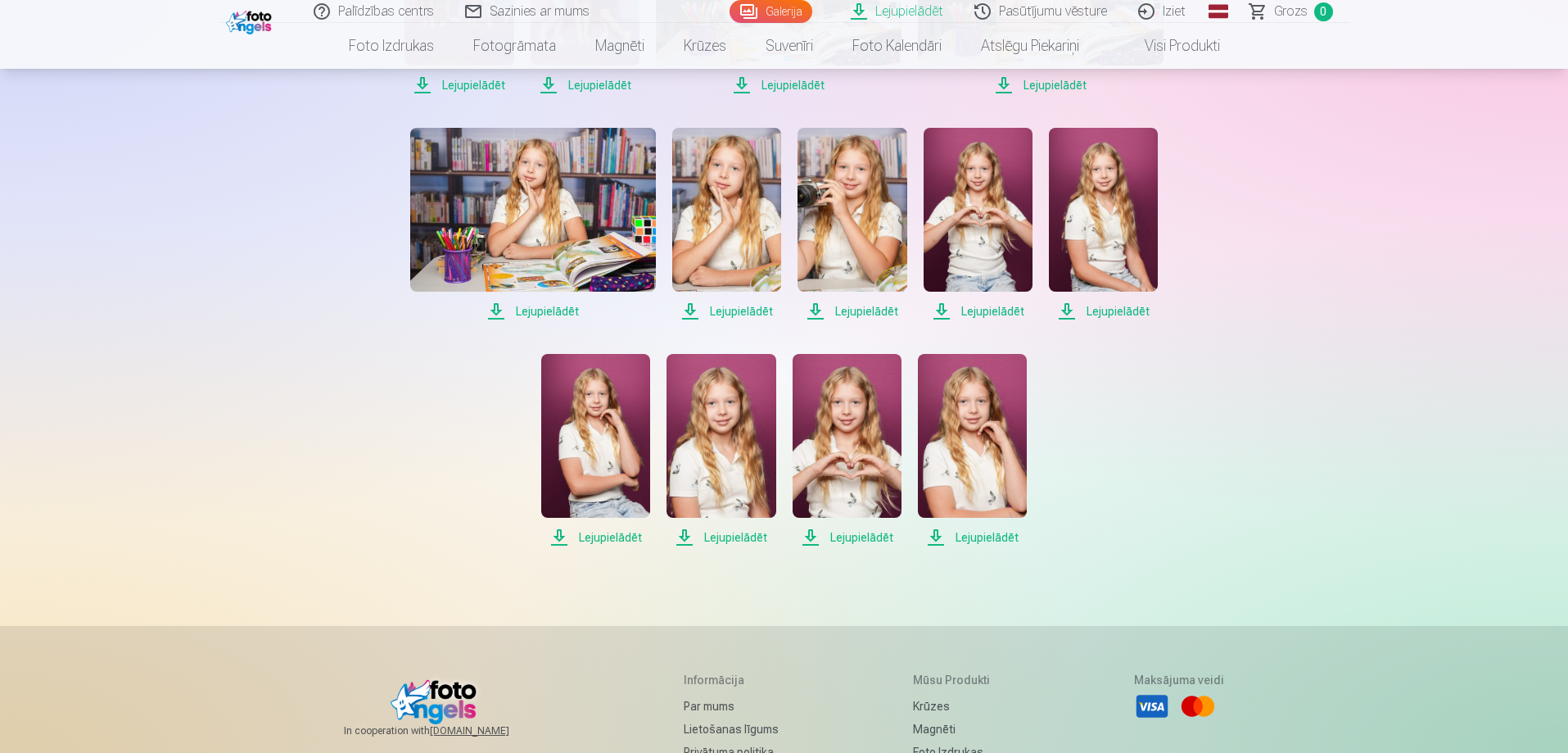
click at [623, 535] on span "Lejupielādēt" at bounding box center [596, 537] width 108 height 19
click at [734, 542] on span "Lejupielādēt" at bounding box center [721, 537] width 108 height 19
click at [1003, 532] on span "Lejupielādēt" at bounding box center [972, 537] width 108 height 19
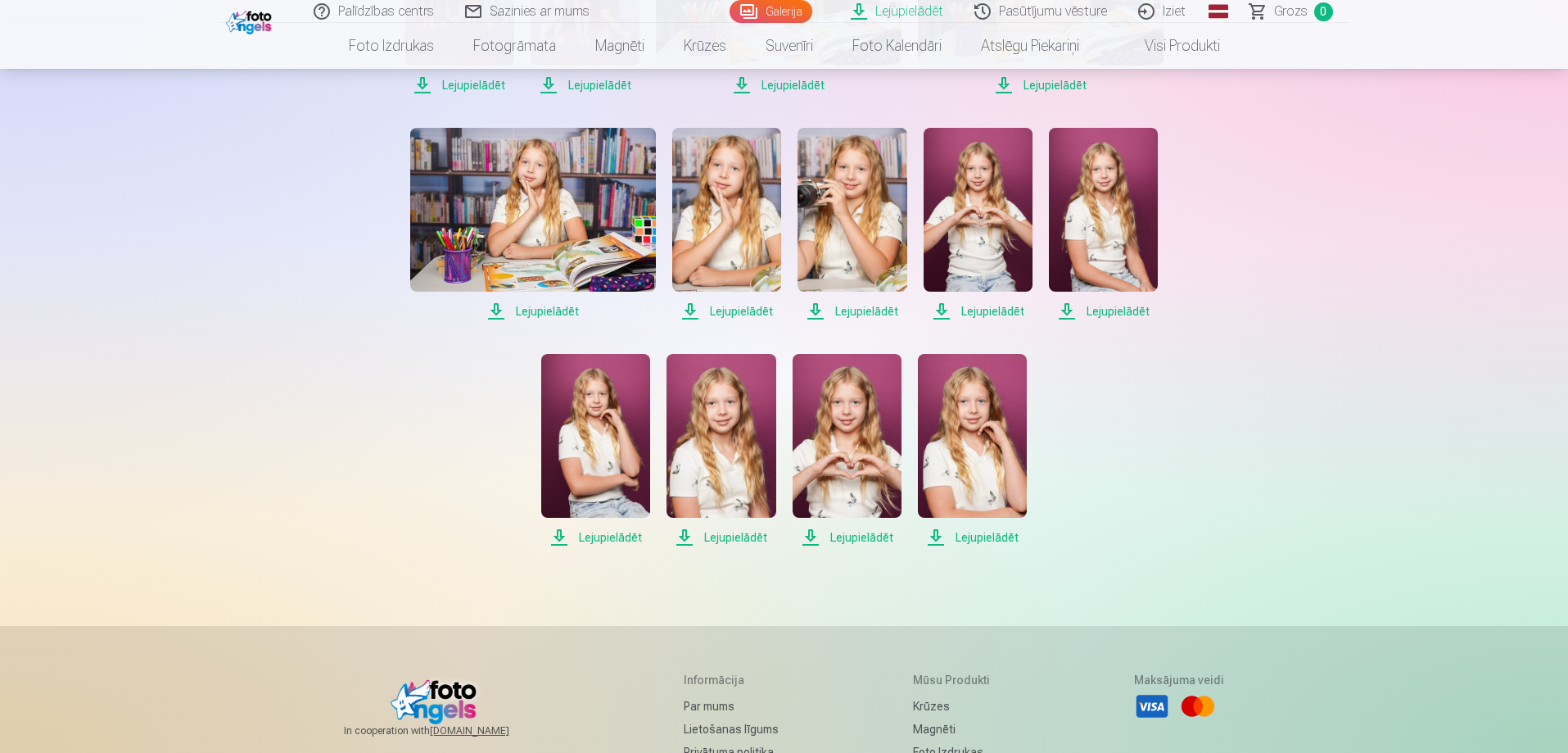
click at [846, 538] on span "Lejupielādēt" at bounding box center [846, 537] width 108 height 19
click at [856, 311] on span "Lejupielādēt" at bounding box center [852, 311] width 108 height 19
